Goal: Complete application form

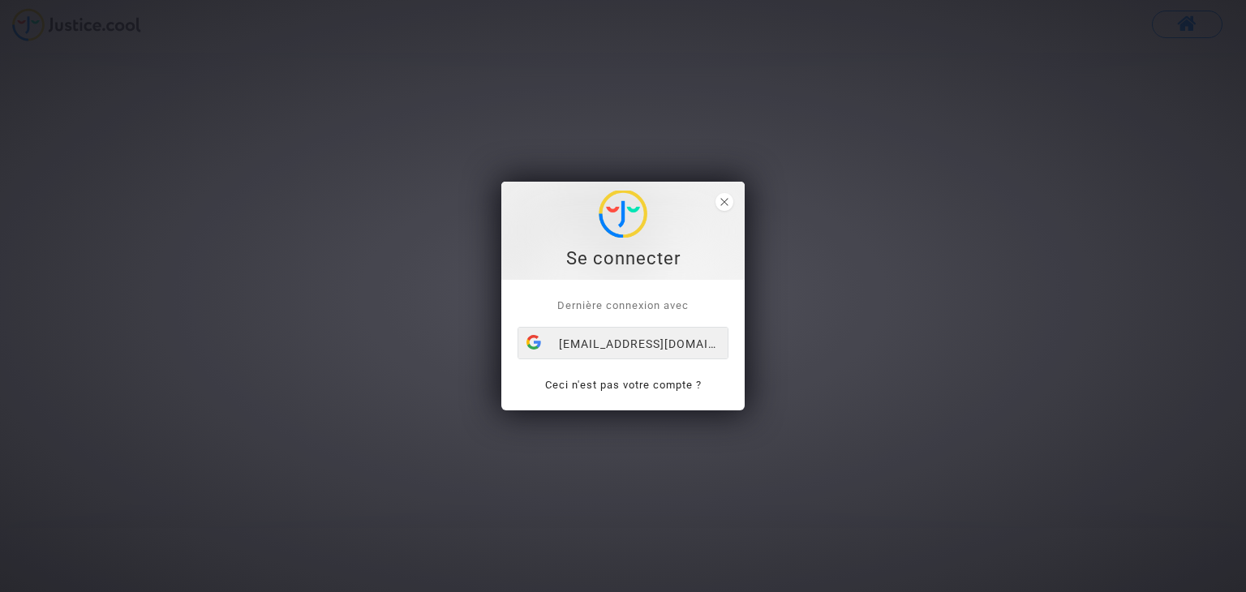
click at [600, 349] on font "[EMAIL_ADDRESS][DOMAIN_NAME]" at bounding box center [660, 343] width 203 height 13
click at [600, 349] on div "[EMAIL_ADDRESS][DOMAIN_NAME]" at bounding box center [622, 344] width 209 height 32
